Goal: Task Accomplishment & Management: Use online tool/utility

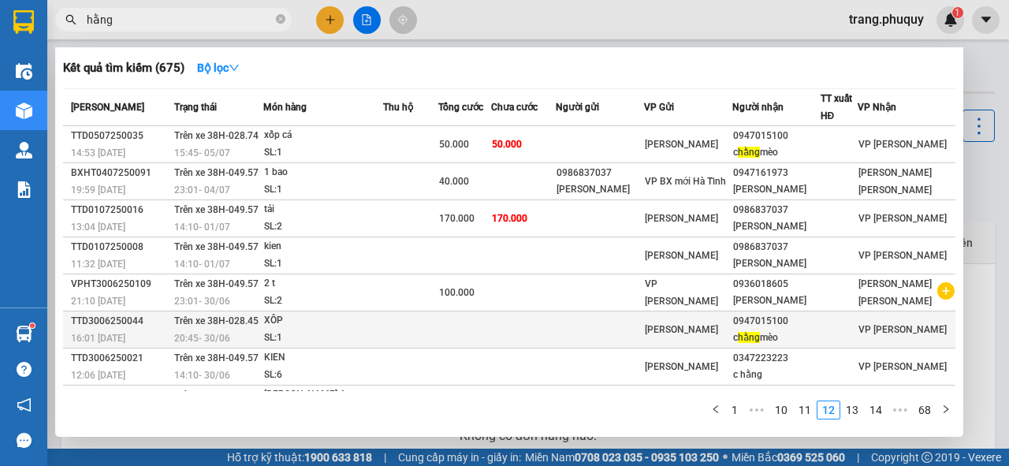
scroll to position [100, 0]
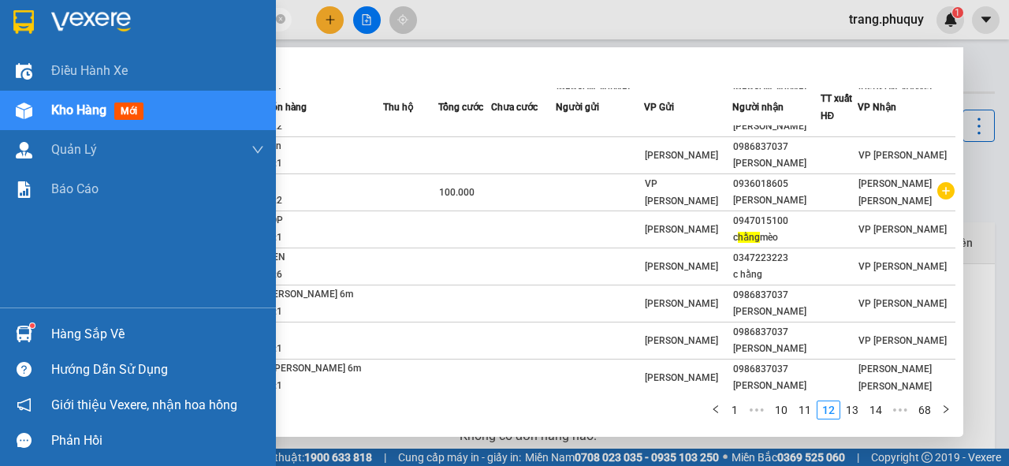
click at [87, 113] on span "Kho hàng" at bounding box center [78, 109] width 55 height 15
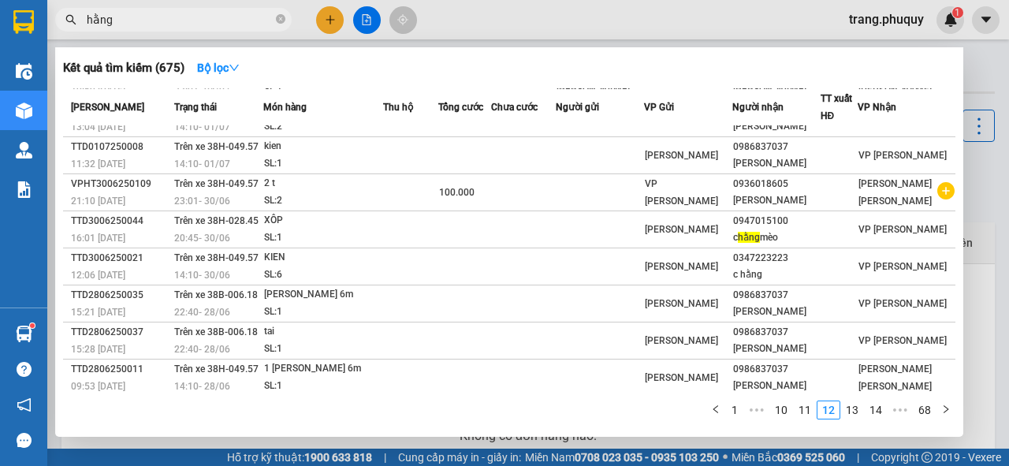
click at [494, 20] on div at bounding box center [504, 233] width 1009 height 466
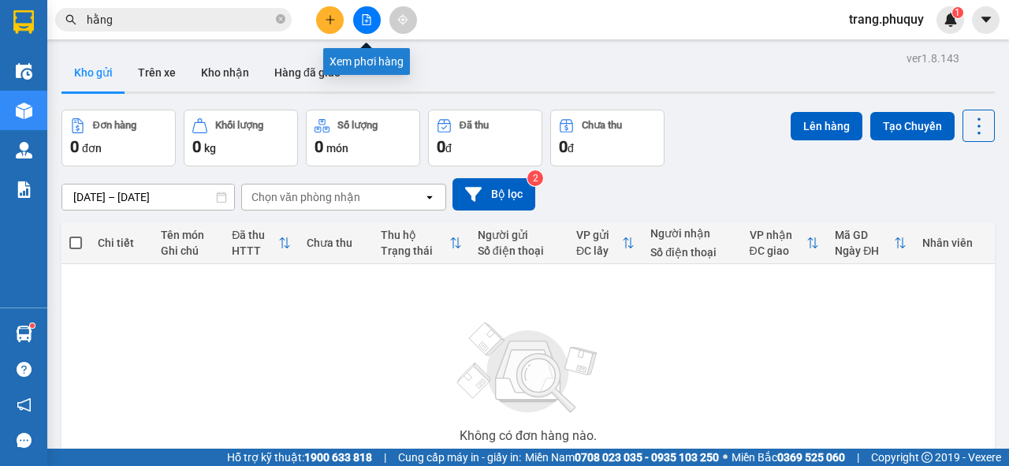
click at [363, 20] on icon "file-add" at bounding box center [366, 19] width 11 height 11
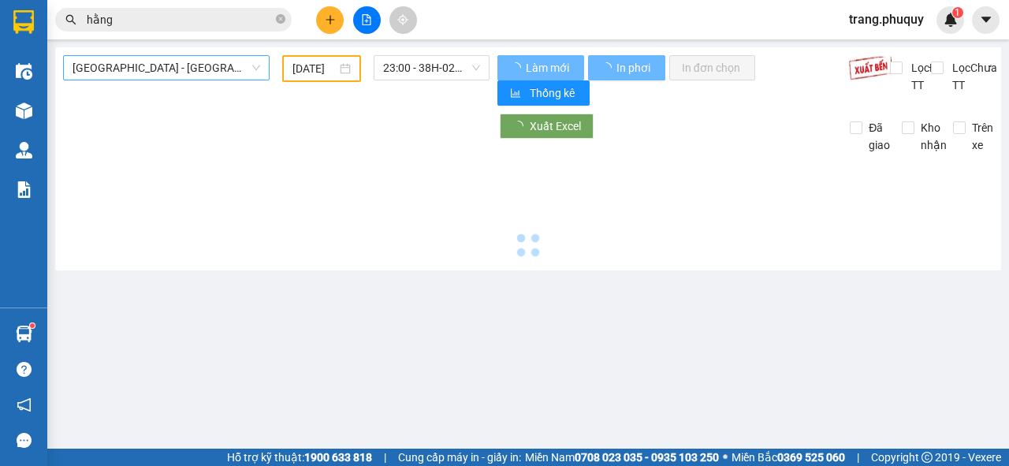
type input "[DATE]"
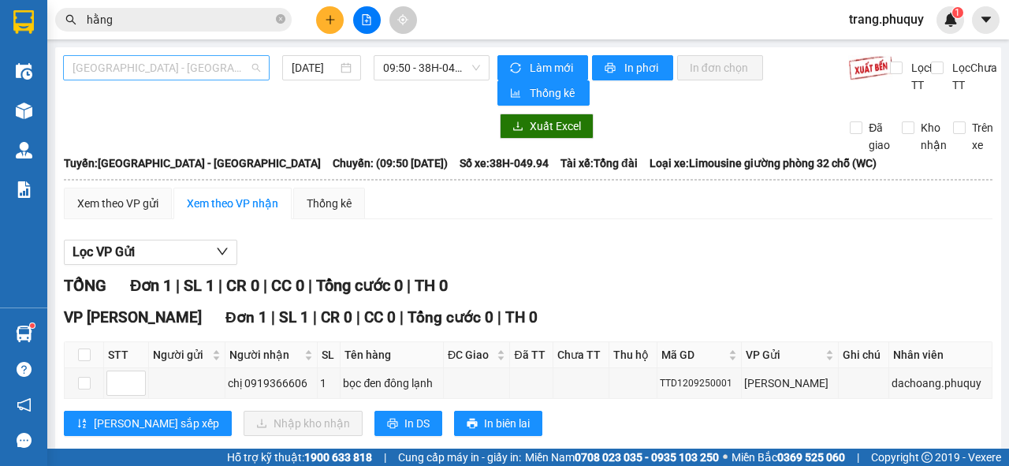
click at [177, 69] on span "[GEOGRAPHIC_DATA] - [GEOGRAPHIC_DATA]" at bounding box center [167, 68] width 188 height 24
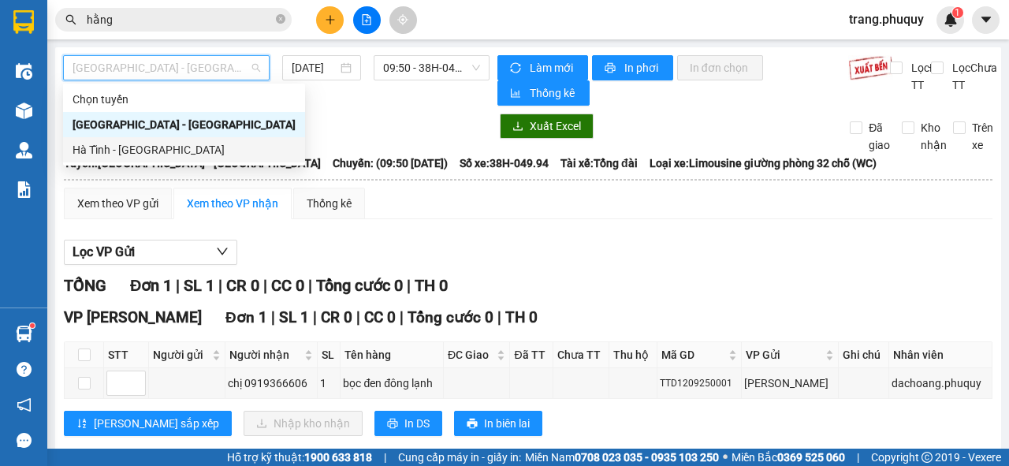
click at [133, 145] on div "Hà Tĩnh - [GEOGRAPHIC_DATA]" at bounding box center [184, 149] width 223 height 17
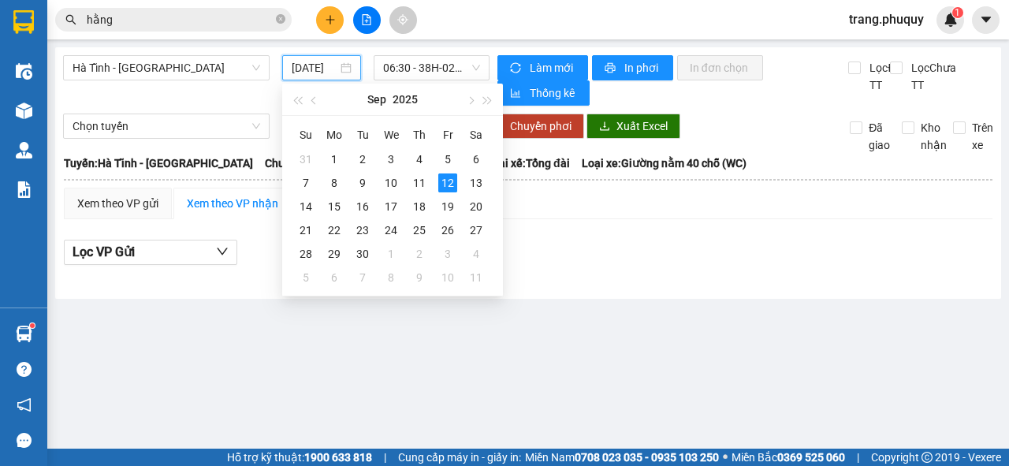
click at [322, 69] on input "[DATE]" at bounding box center [315, 67] width 46 height 17
type input "[DATE]"
